Goal: Transaction & Acquisition: Purchase product/service

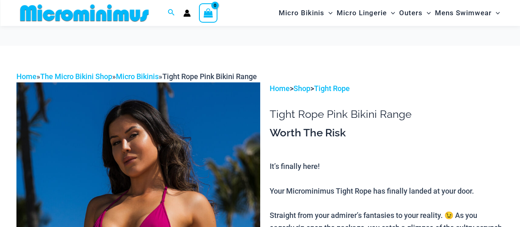
scroll to position [34, 0]
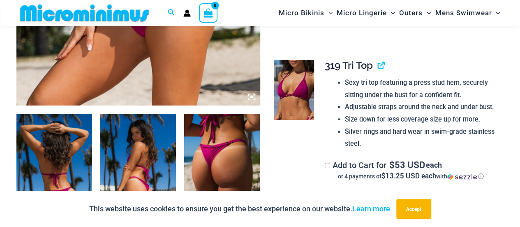
scroll to position [347, 0]
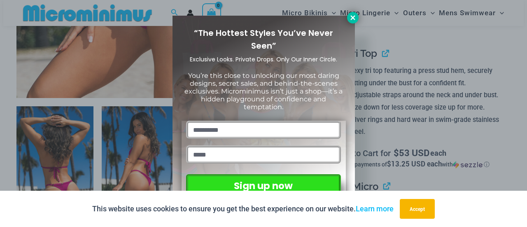
click at [354, 17] on icon at bounding box center [352, 17] width 7 height 7
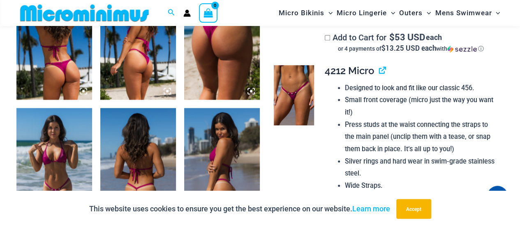
scroll to position [472, 0]
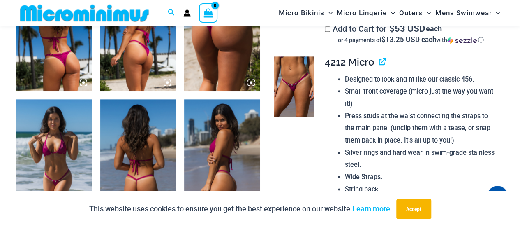
click at [345, 85] on li "Designed to look and fit like our classic 456." at bounding box center [421, 79] width 152 height 12
click at [294, 90] on img at bounding box center [294, 86] width 40 height 60
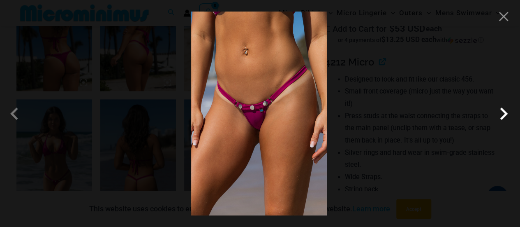
click at [506, 114] on span at bounding box center [504, 113] width 25 height 25
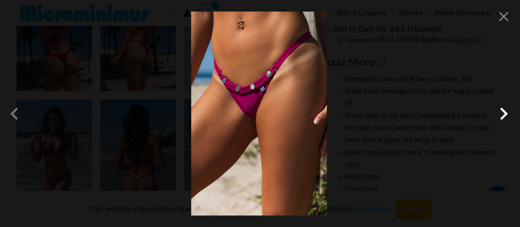
click at [506, 114] on span at bounding box center [504, 113] width 25 height 25
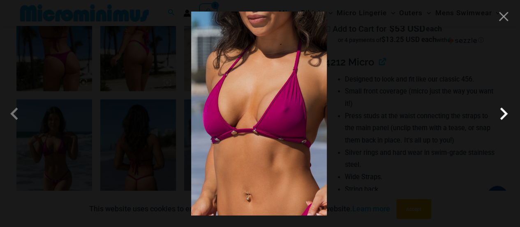
click at [504, 121] on span at bounding box center [504, 113] width 25 height 25
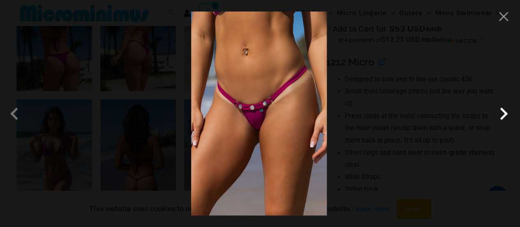
click at [504, 121] on span at bounding box center [504, 113] width 25 height 25
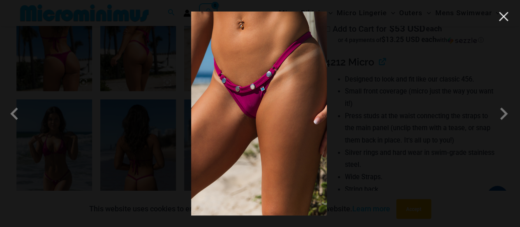
click at [507, 14] on button "Close" at bounding box center [504, 16] width 12 height 12
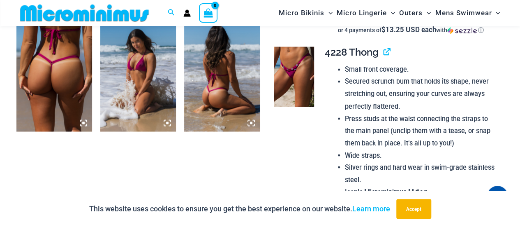
scroll to position [676, 0]
click at [302, 90] on img at bounding box center [294, 76] width 40 height 60
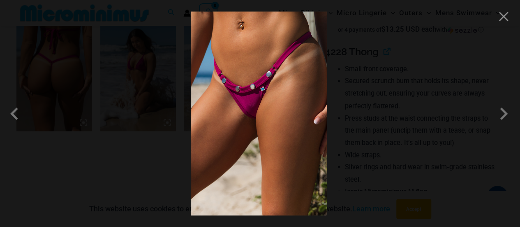
click at [288, 79] on img at bounding box center [259, 114] width 136 height 204
click at [501, 103] on span at bounding box center [504, 113] width 25 height 25
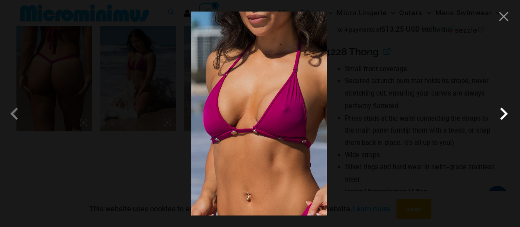
click at [501, 103] on span at bounding box center [504, 113] width 25 height 25
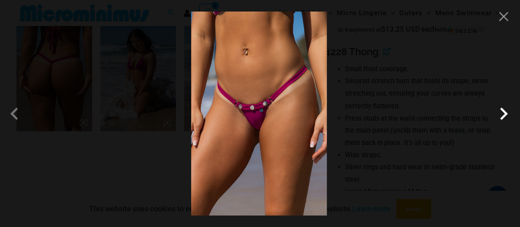
click at [501, 103] on span at bounding box center [504, 113] width 25 height 25
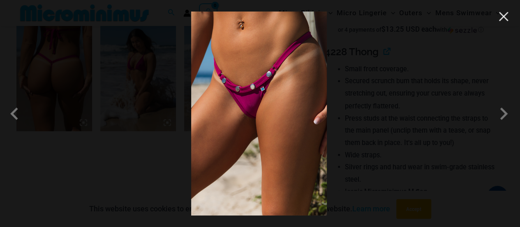
click at [498, 21] on button "Close" at bounding box center [504, 16] width 12 height 12
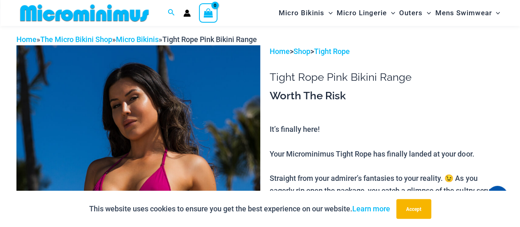
scroll to position [0, 0]
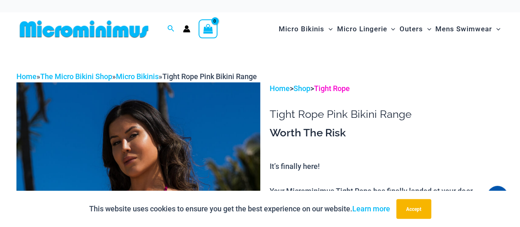
click at [342, 90] on link "Tight Rope" at bounding box center [332, 88] width 36 height 9
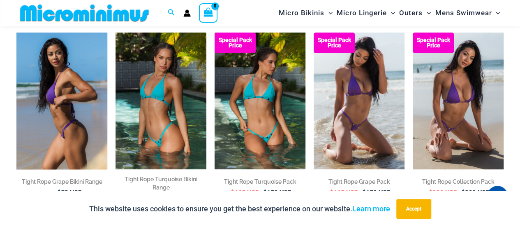
scroll to position [142, 0]
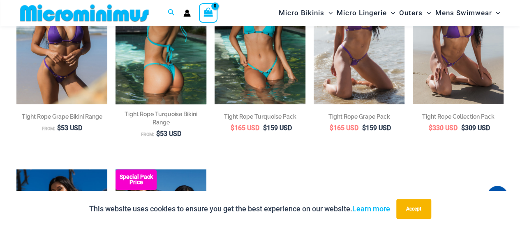
click at [180, 76] on img at bounding box center [161, 35] width 91 height 137
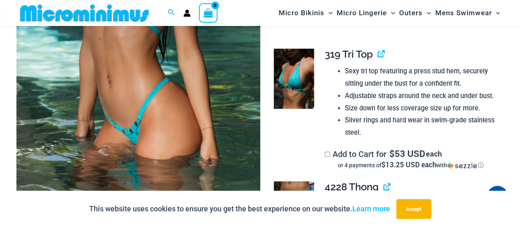
scroll to position [354, 0]
